Goal: Task Accomplishment & Management: Complete application form

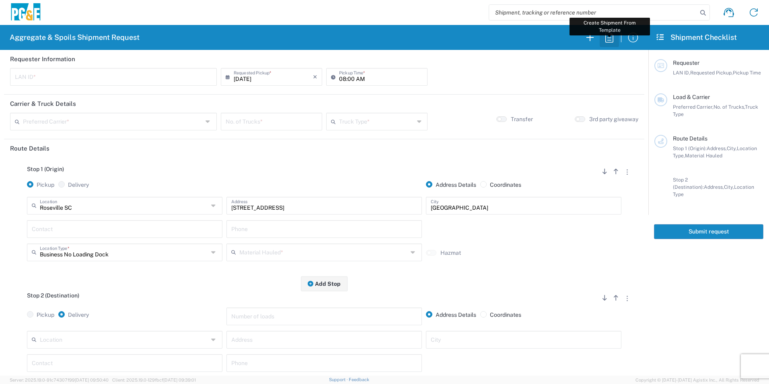
click at [612, 38] on icon "button" at bounding box center [609, 37] width 13 height 13
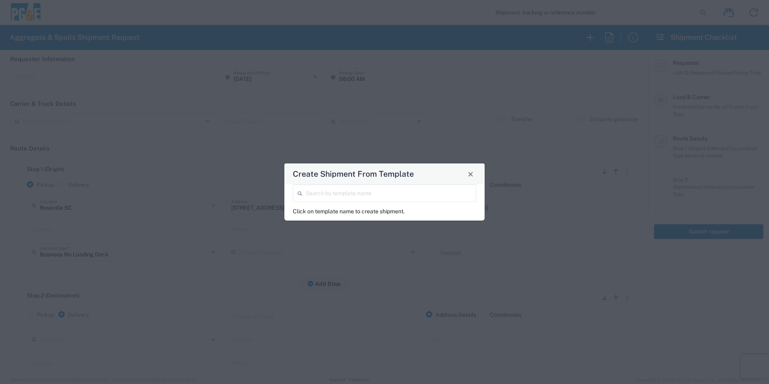
click at [383, 194] on input "search" at bounding box center [389, 193] width 166 height 14
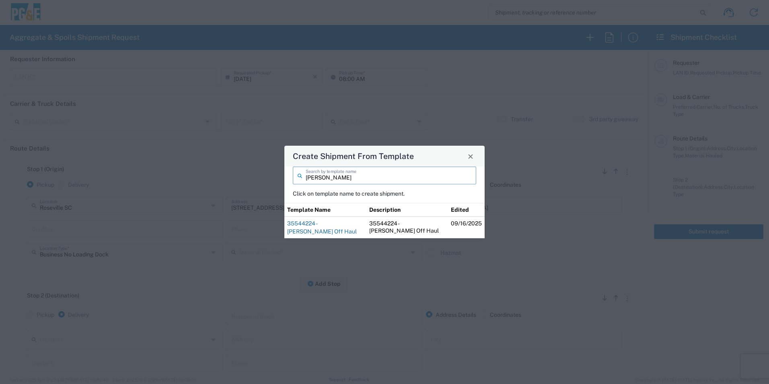
type input "jon"
click at [345, 223] on link "35544224 - Jon Keswick Off Haul" at bounding box center [322, 227] width 70 height 14
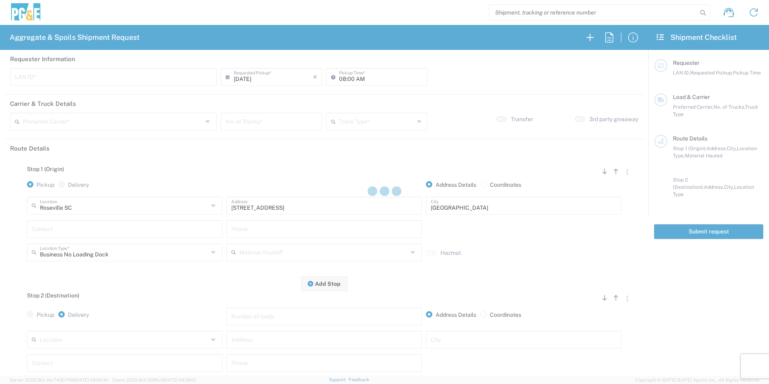
type input "J3WS"
type input "04:15 AM"
type input "[PERSON_NAME] & Sons Trucking, Inc"
type input "Super Dump"
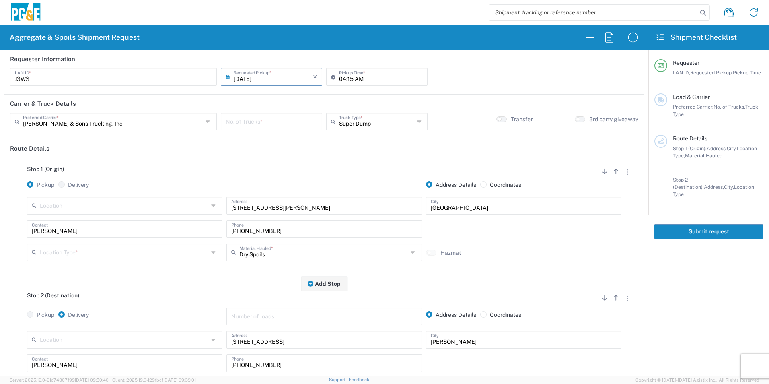
click at [245, 122] on input "number" at bounding box center [272, 121] width 92 height 14
type input "1"
click at [109, 253] on input "text" at bounding box center [124, 252] width 169 height 14
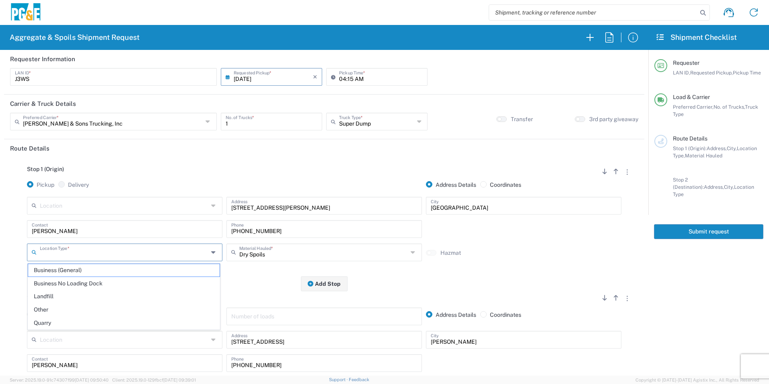
click at [77, 268] on span "Business (General)" at bounding box center [124, 270] width 192 height 12
type input "Business (General)"
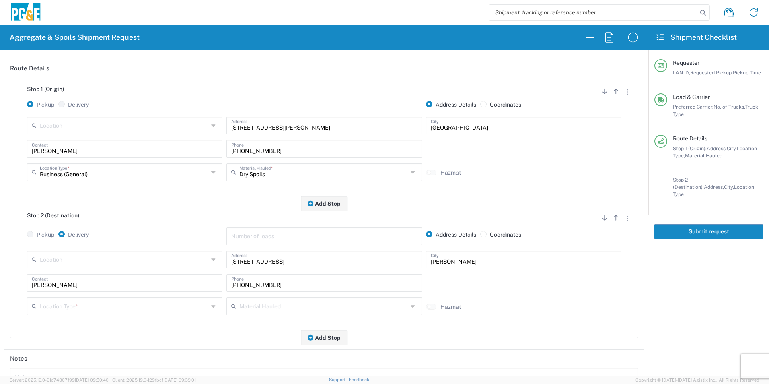
scroll to position [80, 0]
click at [66, 309] on input "text" at bounding box center [124, 305] width 169 height 14
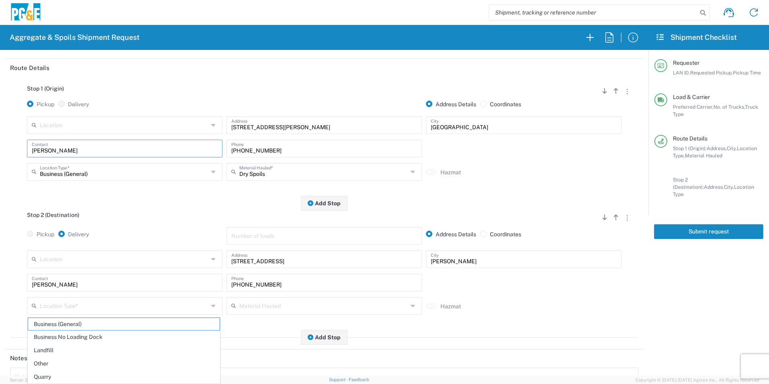
drag, startPoint x: 74, startPoint y: 153, endPoint x: -2, endPoint y: 144, distance: 75.7
click at [0, 144] on html "Aggregate & Spoils Shipment Request Requester Information J3WS LAN ID * 09/19/2…" at bounding box center [384, 192] width 769 height 384
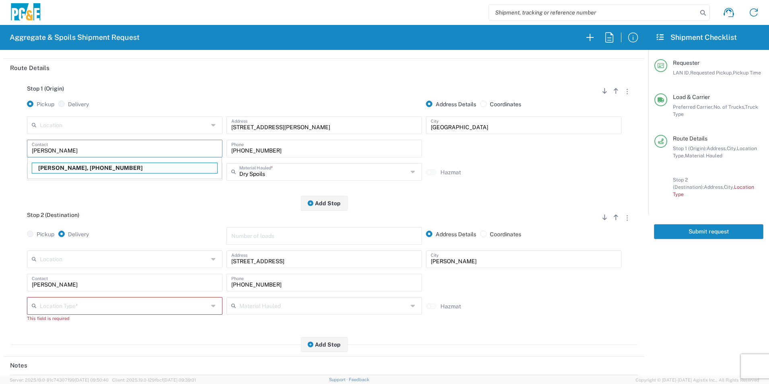
type input "Matt"
drag, startPoint x: 285, startPoint y: 153, endPoint x: 191, endPoint y: 148, distance: 94.7
click at [191, 148] on div "Matt Contact Matt Robbins, 530-636-3602 916-346-6201 Phone" at bounding box center [324, 151] width 599 height 23
type input "Business (General)"
drag, startPoint x: 227, startPoint y: 151, endPoint x: 211, endPoint y: 152, distance: 16.1
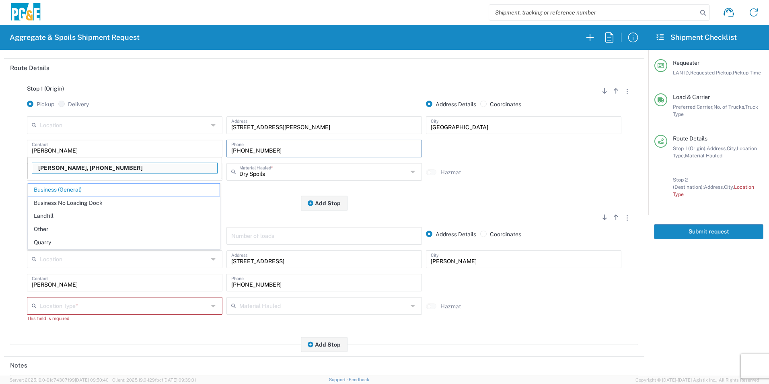
click at [211, 152] on div "Matt Contact Matt Robbins, 530-636-3602 916-346-6201 Phone" at bounding box center [324, 151] width 599 height 23
type input "916-235-0802"
click at [115, 151] on input "Matt" at bounding box center [125, 148] width 186 height 14
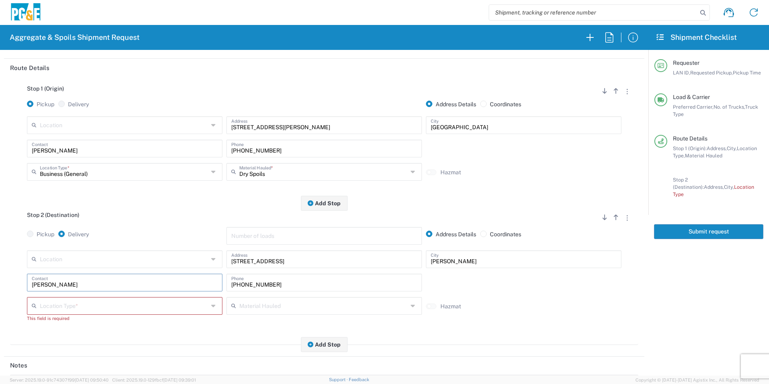
drag, startPoint x: 91, startPoint y: 285, endPoint x: 0, endPoint y: 272, distance: 91.7
click at [0, 272] on html "Aggregate & Spoils Shipment Request Requester Information J3WS LAN ID * 09/19/2…" at bounding box center [384, 192] width 769 height 384
type input "Matt"
drag, startPoint x: 290, startPoint y: 148, endPoint x: 37, endPoint y: 139, distance: 252.9
click at [56, 136] on div "Location 17300 East Jahant Rd - Quarry 7/11 Materials - Chico - Quarry 7/11 Mat…" at bounding box center [324, 151] width 629 height 70
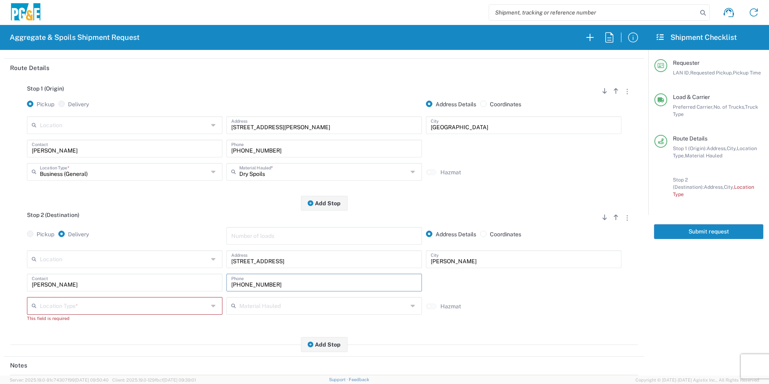
drag, startPoint x: 313, startPoint y: 283, endPoint x: 68, endPoint y: 271, distance: 245.3
click at [70, 271] on div "Location 17300 East Jahant Rd - Quarry 7/11 Materials - Chico - Quarry 7/11 Mat…" at bounding box center [324, 288] width 629 height 77
paste input "235-0802"
type input "916-235-0802"
click at [54, 308] on input "text" at bounding box center [124, 305] width 169 height 14
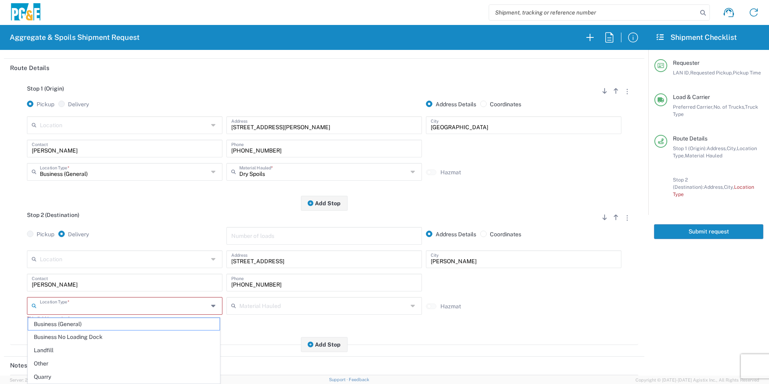
drag, startPoint x: 53, startPoint y: 364, endPoint x: 60, endPoint y: 354, distance: 12.5
click at [52, 364] on span "Other" at bounding box center [124, 363] width 192 height 12
type input "Other"
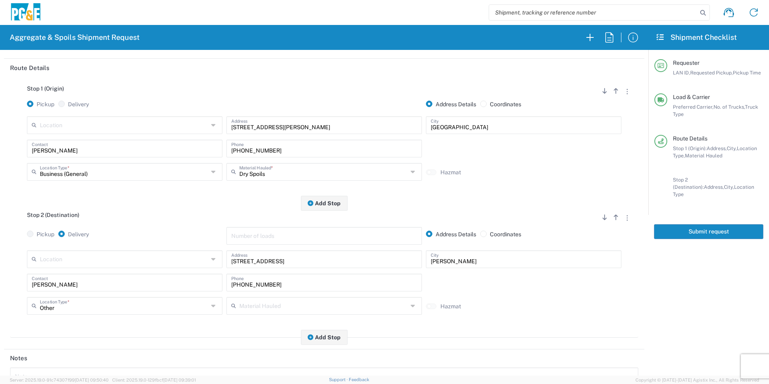
scroll to position [233, 0]
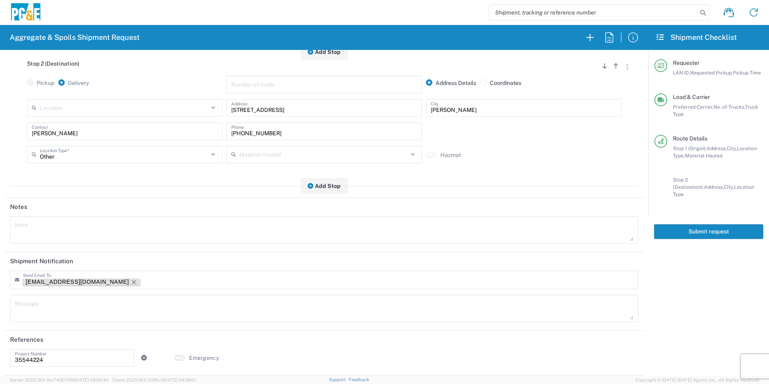
click at [131, 280] on icon "Remove tag" at bounding box center [134, 282] width 6 height 6
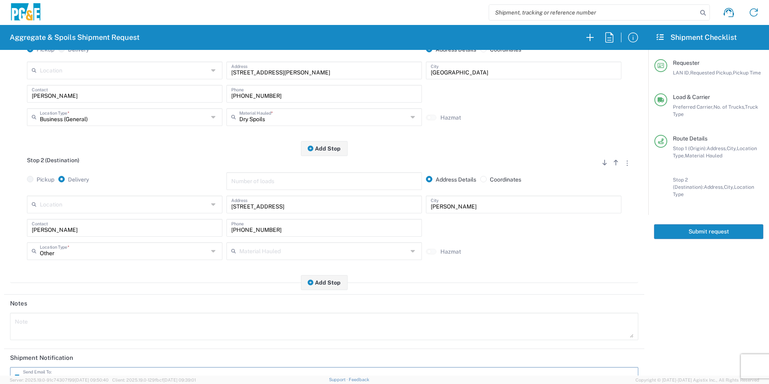
scroll to position [0, 0]
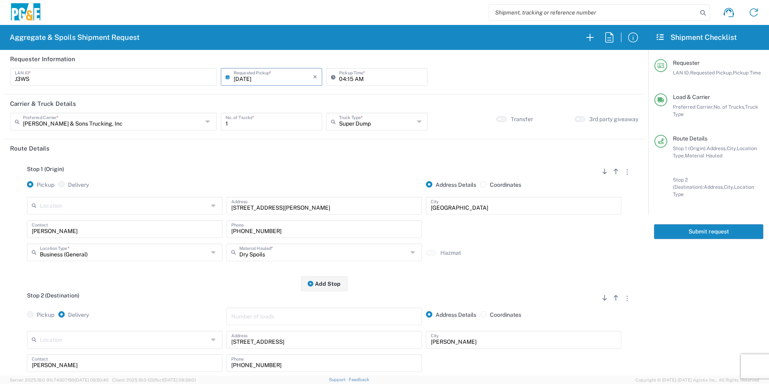
click at [723, 224] on button "Submit request" at bounding box center [708, 231] width 109 height 15
